Goal: Entertainment & Leisure: Consume media (video, audio)

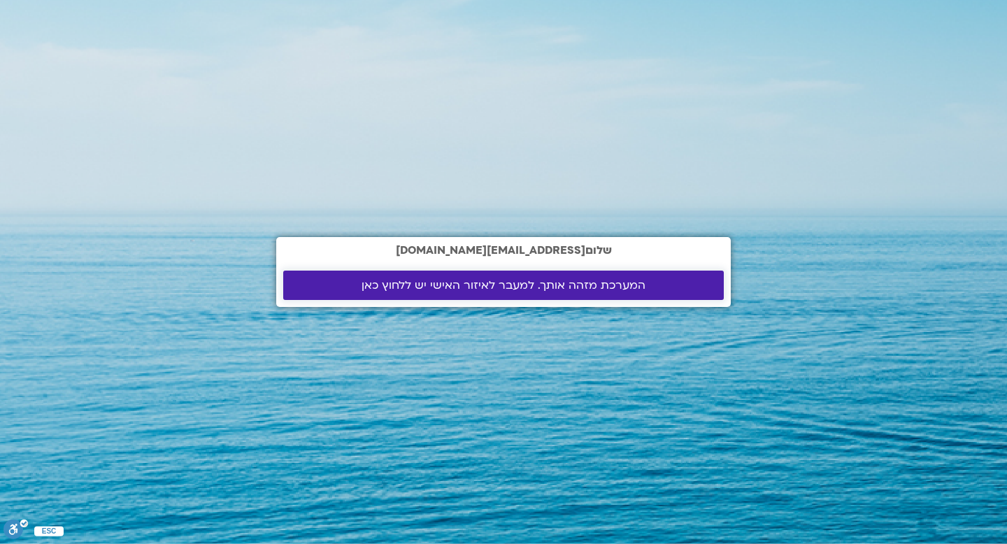
click at [476, 283] on span "המערכת מזהה אותך. למעבר לאיזור האישי יש ללחוץ כאן" at bounding box center [504, 285] width 284 height 13
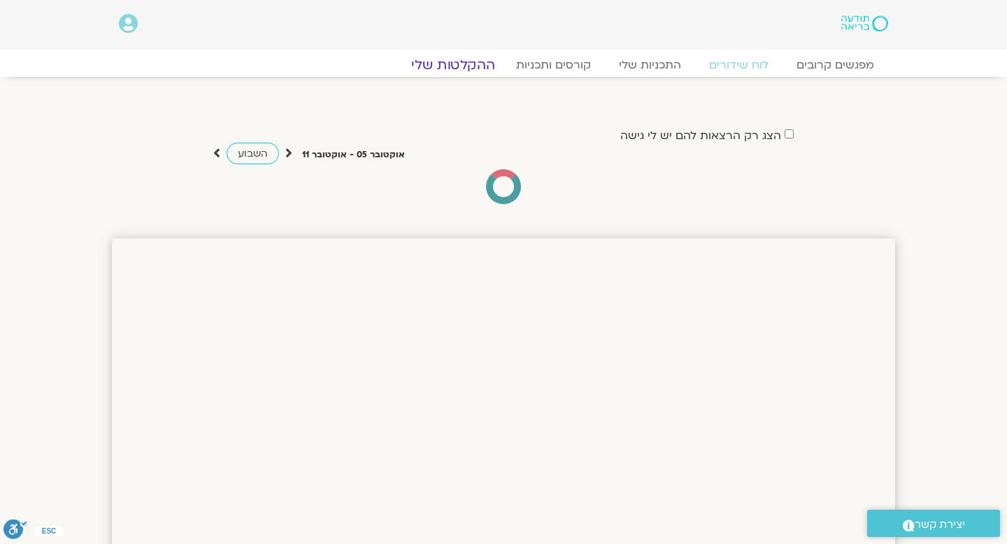
click at [492, 66] on link "ההקלטות שלי" at bounding box center [454, 65] width 118 height 17
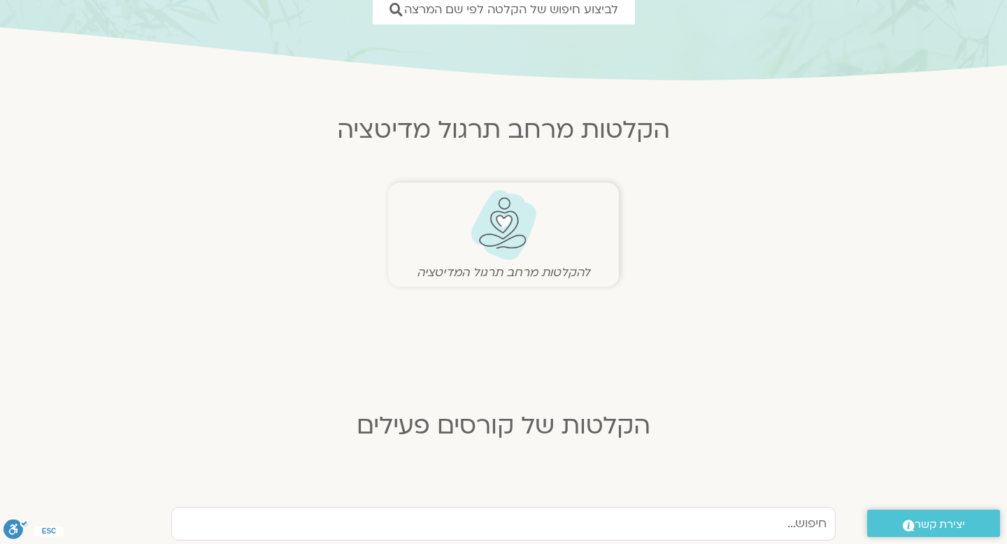
scroll to position [248, 0]
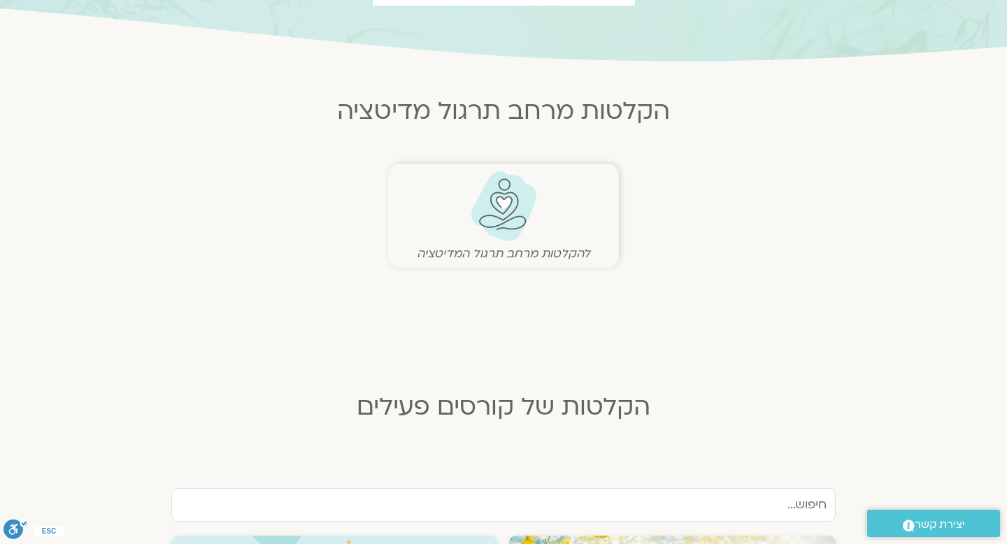
click at [516, 174] on img at bounding box center [503, 206] width 69 height 71
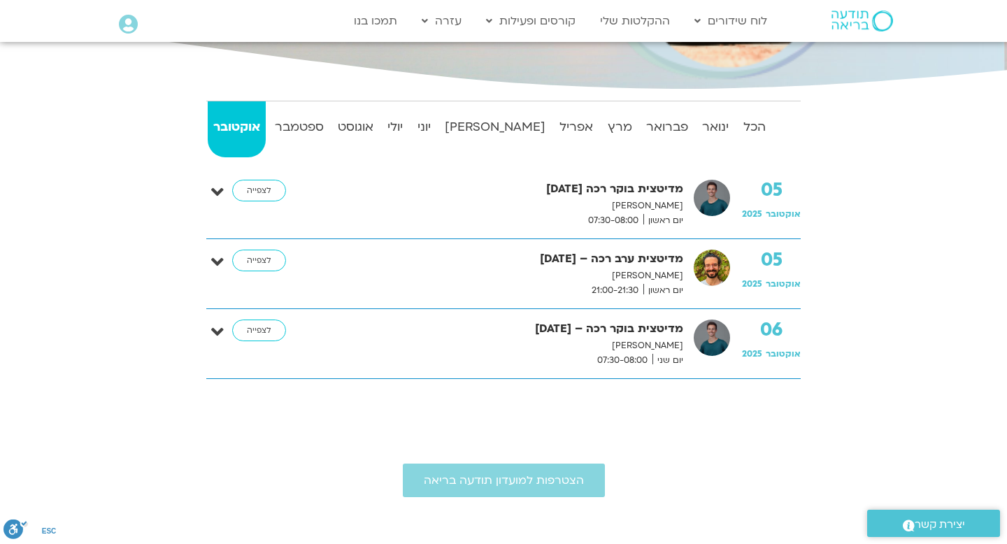
scroll to position [300, 0]
click at [257, 192] on link "לצפייה" at bounding box center [259, 191] width 54 height 22
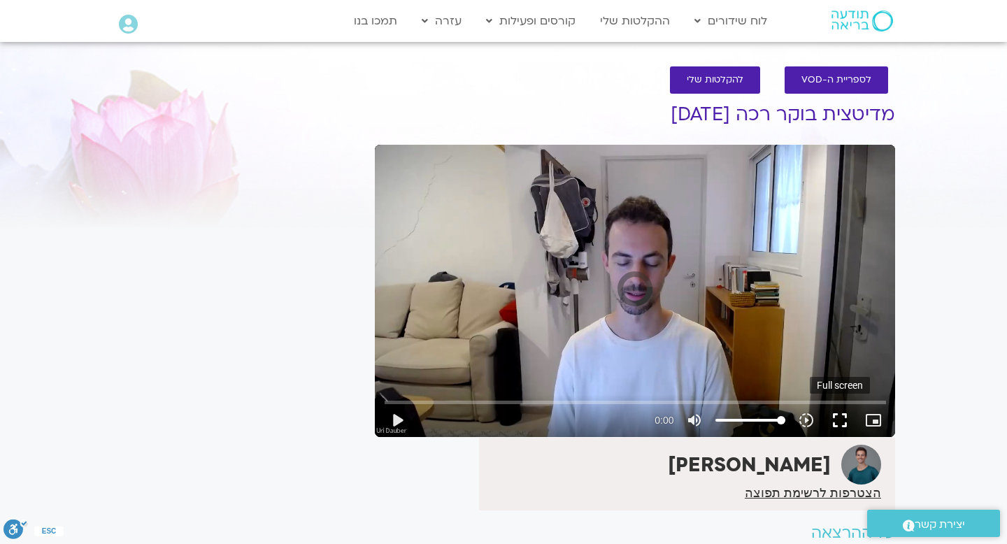
click at [831, 425] on button "fullscreen" at bounding box center [840, 421] width 34 height 34
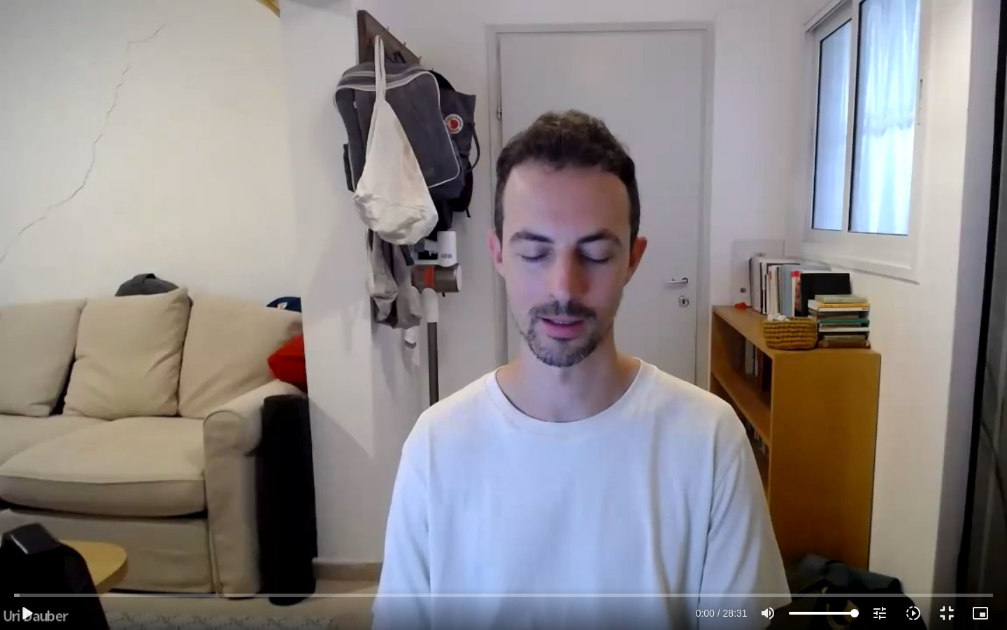
click at [769, 373] on div "Skip Ad 0:00 play_arrow 0:00 / 28:31 volume_up Mute tune Resolution Auto 720p s…" at bounding box center [503, 315] width 1007 height 630
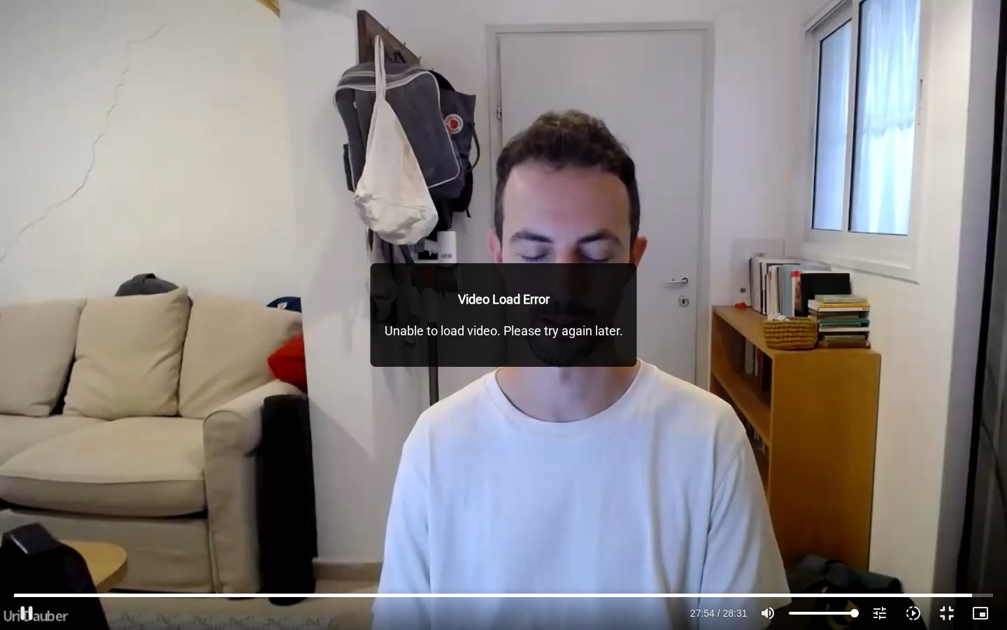
click at [793, 299] on div "Skip Ad 0:00 pause 27:54 / 28:31 volume_up Mute tune Resolution Auto 720p slow_…" at bounding box center [503, 315] width 1007 height 630
type input "1675.006"
